Goal: Task Accomplishment & Management: Use online tool/utility

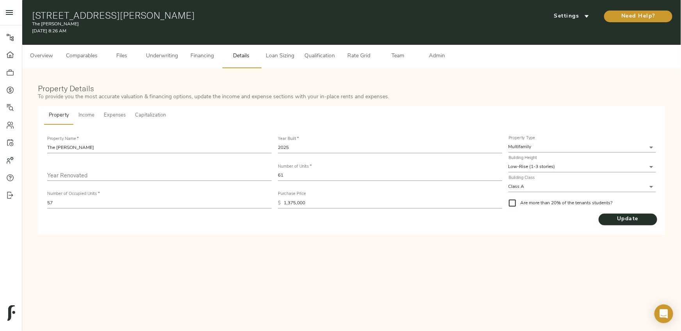
click at [335, 55] on span "Admin" at bounding box center [437, 57] width 30 height 10
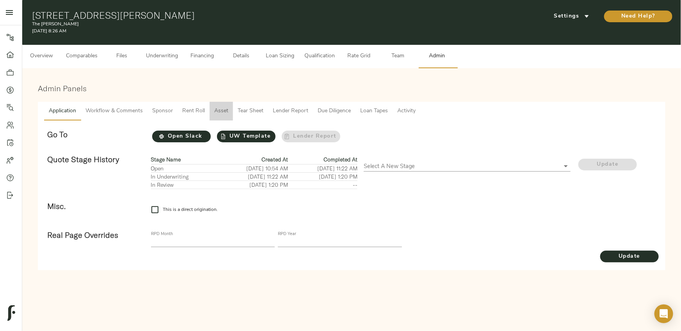
click at [215, 110] on span "Asset" at bounding box center [221, 112] width 14 height 10
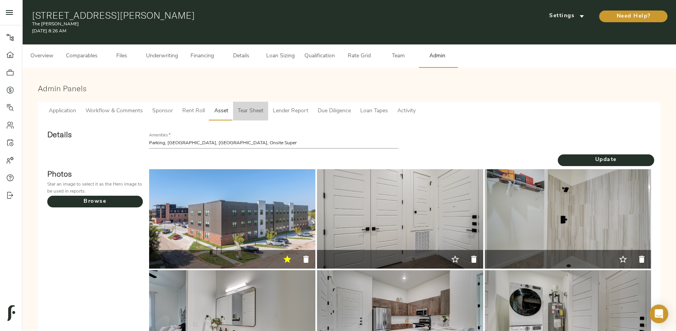
click at [251, 111] on span "Tear Sheet" at bounding box center [251, 112] width 26 height 10
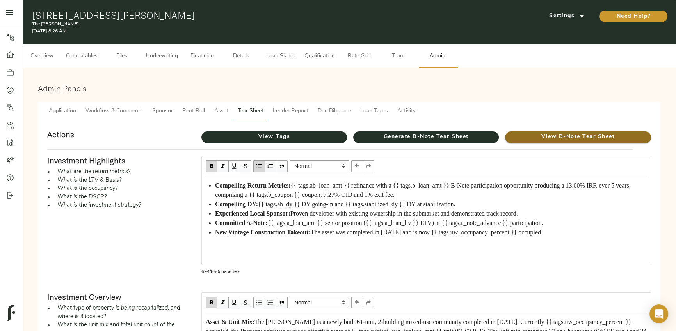
click at [335, 139] on span "View B-Note Tear Sheet" at bounding box center [578, 137] width 146 height 10
drag, startPoint x: 556, startPoint y: 140, endPoint x: 539, endPoint y: 91, distance: 51.9
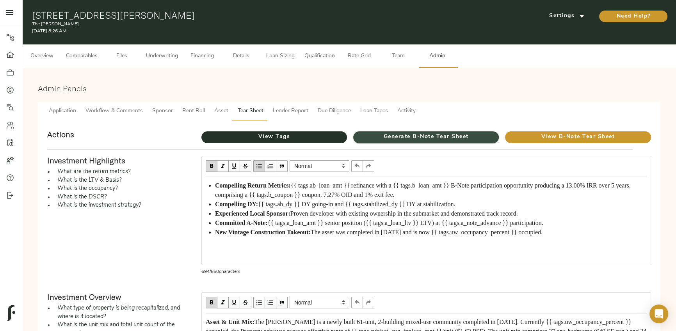
click at [335, 139] on span "Generate B-Note Tear Sheet" at bounding box center [426, 137] width 146 height 10
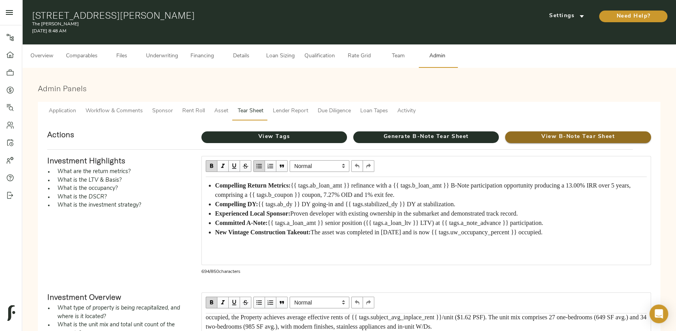
click at [335, 135] on span "View B-Note Tear Sheet" at bounding box center [578, 137] width 146 height 10
